Goal: Task Accomplishment & Management: Manage account settings

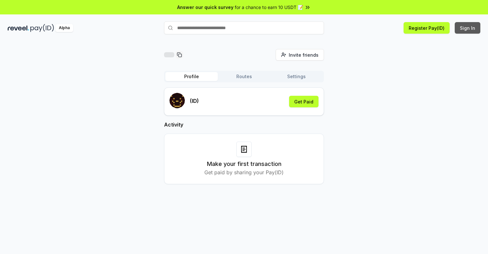
click at [468, 28] on button "Sign In" at bounding box center [468, 28] width 26 height 12
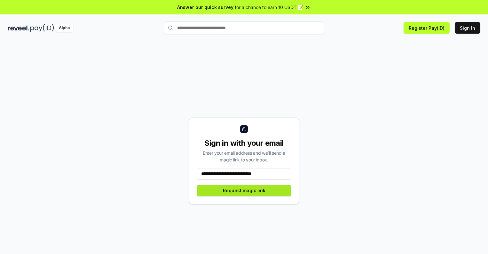
type input "**********"
click at [244, 190] on button "Request magic link" at bounding box center [244, 191] width 94 height 12
